Goal: Task Accomplishment & Management: Complete application form

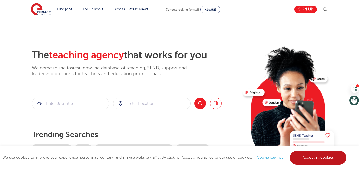
click at [298, 156] on link "Accept all cookies" at bounding box center [318, 157] width 57 height 14
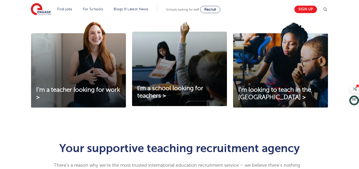
scroll to position [179, 0]
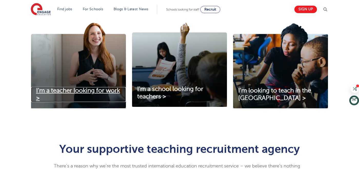
click at [39, 94] on span "I'm a teacher looking for work >" at bounding box center [78, 94] width 84 height 14
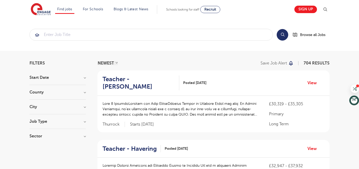
click at [85, 107] on h3 "City" at bounding box center [57, 107] width 56 height 4
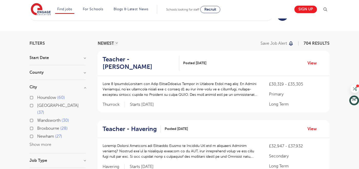
scroll to position [20, 0]
click at [43, 142] on button "Show more" at bounding box center [40, 144] width 22 height 5
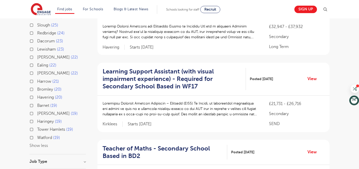
scroll to position [140, 0]
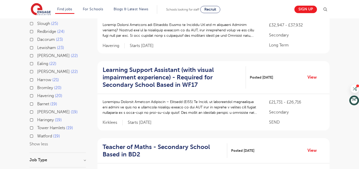
click at [37, 133] on label "Watford 19" at bounding box center [48, 136] width 23 height 7
click at [37, 134] on input "Watford 19" at bounding box center [38, 135] width 3 height 3
checkbox input "true"
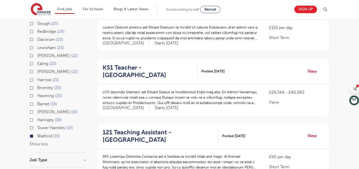
click at [37, 124] on label "Tower Hamlets 19" at bounding box center [55, 127] width 36 height 7
click at [37, 125] on input "Tower Hamlets 19" at bounding box center [38, 126] width 3 height 3
checkbox input "true"
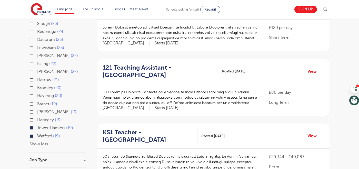
click at [37, 108] on label "Hackney 19" at bounding box center [57, 111] width 41 height 7
click at [37, 109] on input "Hackney 19" at bounding box center [38, 110] width 3 height 3
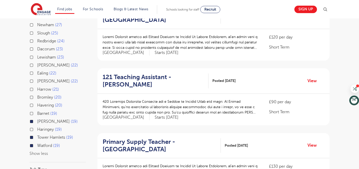
scroll to position [126, 0]
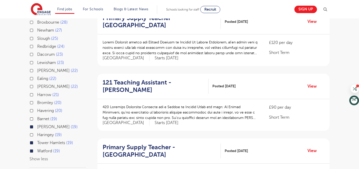
click at [37, 115] on label "Barnet 19" at bounding box center [47, 118] width 20 height 7
click at [37, 116] on input "Barnet 19" at bounding box center [38, 117] width 3 height 3
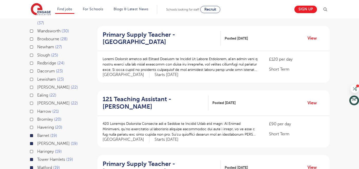
scroll to position [106, 0]
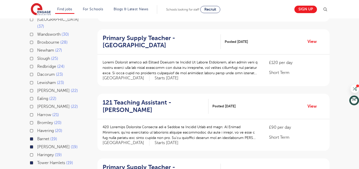
click at [37, 111] on label "Harrow 21" at bounding box center [48, 114] width 22 height 7
click at [37, 112] on input "Harrow 21" at bounding box center [38, 113] width 3 height 3
click at [37, 95] on label "Ealing 22" at bounding box center [46, 98] width 19 height 7
click at [37, 96] on input "Ealing 22" at bounding box center [38, 97] width 3 height 3
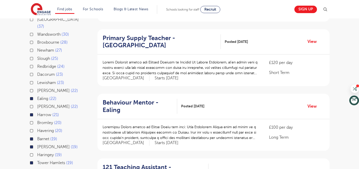
click at [37, 87] on label "Brent 22" at bounding box center [57, 90] width 41 height 7
click at [37, 88] on input "Brent 22" at bounding box center [38, 89] width 3 height 3
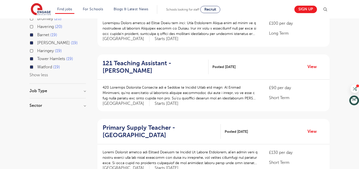
scroll to position [209, 0]
click at [214, 95] on p at bounding box center [181, 93] width 156 height 16
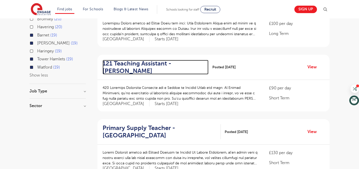
click at [158, 63] on h2 "121 Teaching Assistant - Hackney" at bounding box center [154, 67] width 102 height 15
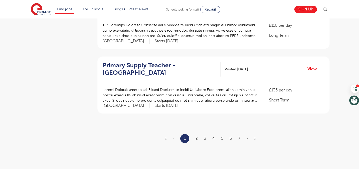
scroll to position [596, 0]
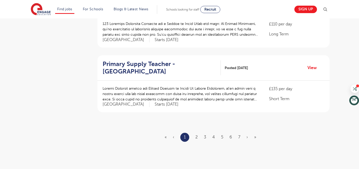
click at [195, 133] on ul "« ‹ 1 2 3 4 5 6 7 › »" at bounding box center [214, 137] width 98 height 9
click at [196, 135] on link "2" at bounding box center [196, 137] width 2 height 5
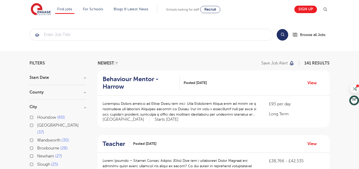
click at [185, 116] on p at bounding box center [181, 109] width 156 height 16
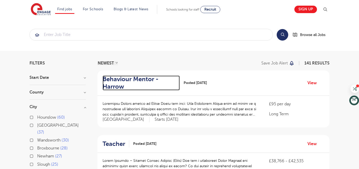
click at [147, 82] on h2 "Behaviour Mentor - Harrow" at bounding box center [139, 82] width 73 height 15
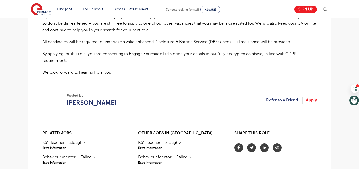
scroll to position [346, 0]
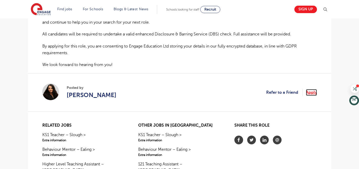
click at [313, 91] on link "Apply" at bounding box center [311, 92] width 11 height 7
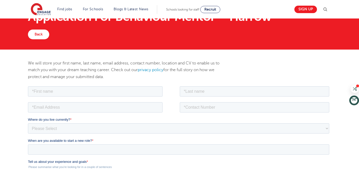
scroll to position [24, 0]
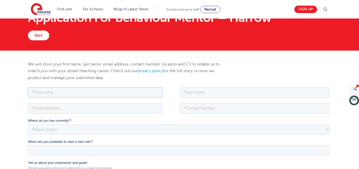
click at [81, 93] on input "text" at bounding box center [95, 92] width 135 height 10
type input "Angela"
type input "Prestigiacomo"
type input "angelaprestigiacomo27@gmail.com"
type input "3926005048"
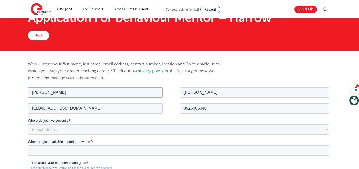
scroll to position [28, 0]
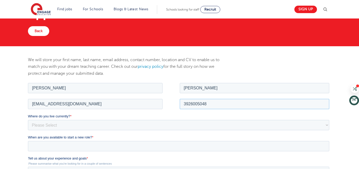
drag, startPoint x: 211, startPoint y: 101, endPoint x: 158, endPoint y: 99, distance: 52.3
click at [159, 100] on fieldset "angelaprestigiacomo27@gmail.com 3926005048" at bounding box center [179, 105] width 303 height 16
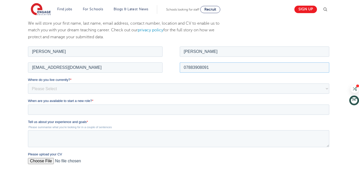
scroll to position [65, 0]
type input "07883908091"
click at [79, 89] on select "Please Select UK Canada Ireland Australia New Zealand Europe USA South Africa J…" at bounding box center [178, 88] width 301 height 10
select select "UK"
click at [28, 83] on select "Please Select UK Canada Ireland Australia New Zealand Europe USA South Africa J…" at bounding box center [178, 88] width 301 height 10
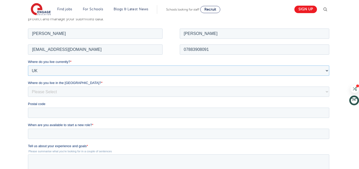
scroll to position [86, 0]
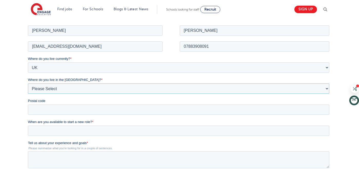
click at [73, 88] on select "Please Select Overseas Barnsley Bedfordshire Berkshire Bournemouth Bracknell Fo…" at bounding box center [178, 88] width 301 height 10
select select "London"
click at [28, 83] on select "Please Select Overseas Barnsley Bedfordshire Berkshire Bournemouth Bracknell Fo…" at bounding box center [178, 88] width 301 height 10
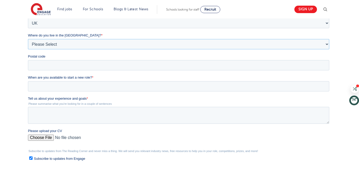
scroll to position [137, 0]
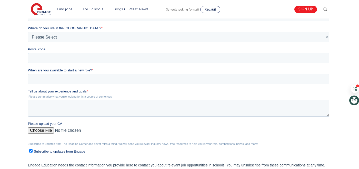
click at [72, 56] on input "Postal code" at bounding box center [178, 58] width 301 height 10
type input "HA9 0SQ"
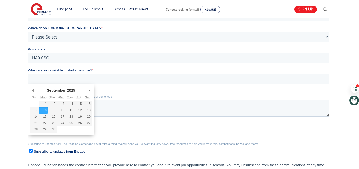
click at [51, 79] on input "When are you available to start a new role? *" at bounding box center [178, 79] width 301 height 10
type div "2025-09-15"
type input "2025/09/15"
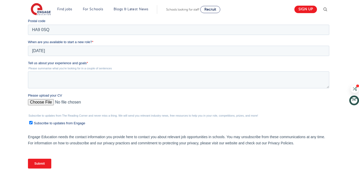
scroll to position [165, 0]
click at [73, 80] on textarea "Tell us about your experience and goals *" at bounding box center [178, 80] width 301 height 17
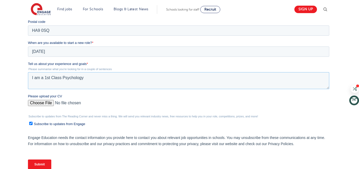
click at [43, 77] on textarea "I am a 1st Class Psychology" at bounding box center [178, 80] width 301 height 17
click at [100, 78] on textarea "I am a recent 1st Class Psychology" at bounding box center [178, 80] width 301 height 17
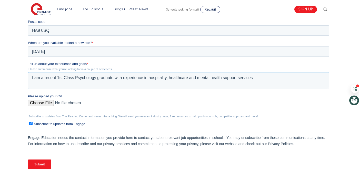
click at [123, 77] on textarea "I am a recent 1st Class Psychology graduate with experience in hospitality, hea…" at bounding box center [178, 80] width 301 height 17
click at [302, 79] on textarea "I am a recent 1st Class Psychology graduate with work and volunteering experien…" at bounding box center [178, 80] width 301 height 17
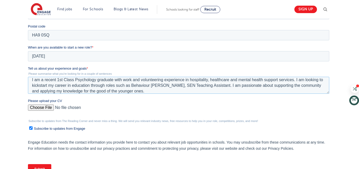
scroll to position [160, 0]
type textarea "I am a recent 1st Class Psychology graduate with work and volunteering experien…"
click at [45, 106] on input "Please upload your CV" at bounding box center [178, 109] width 301 height 10
type input "C:\fakepath\CV- Angela Prestigiacomo..pdf"
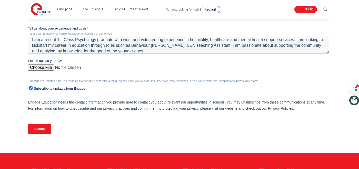
scroll to position [202, 0]
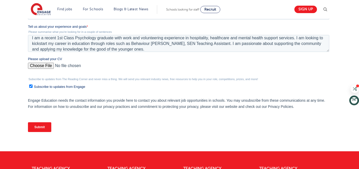
click at [44, 127] on input "Submit" at bounding box center [39, 127] width 23 height 10
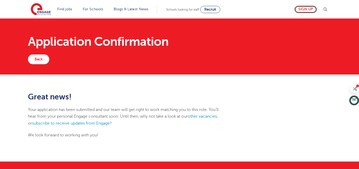
click at [298, 10] on link "Sign up" at bounding box center [305, 9] width 23 height 7
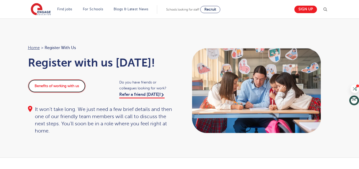
click at [75, 86] on link "Benefits of working with us" at bounding box center [57, 85] width 58 height 13
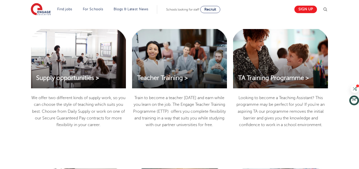
scroll to position [542, 0]
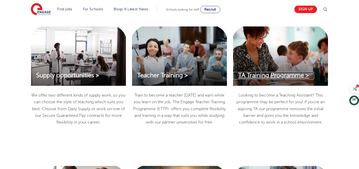
click at [274, 77] on span "TA Training Programme >" at bounding box center [273, 75] width 71 height 7
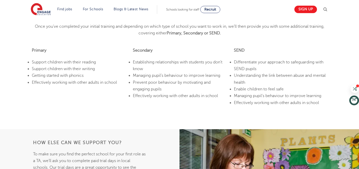
scroll to position [373, 0]
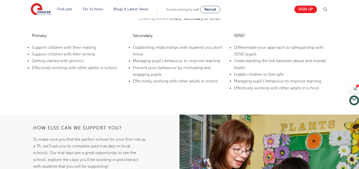
click at [41, 36] on b "Primary" at bounding box center [39, 35] width 15 height 5
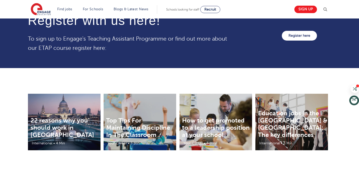
scroll to position [612, 0]
click at [294, 35] on link "Register here" at bounding box center [299, 36] width 35 height 10
